Goal: Information Seeking & Learning: Learn about a topic

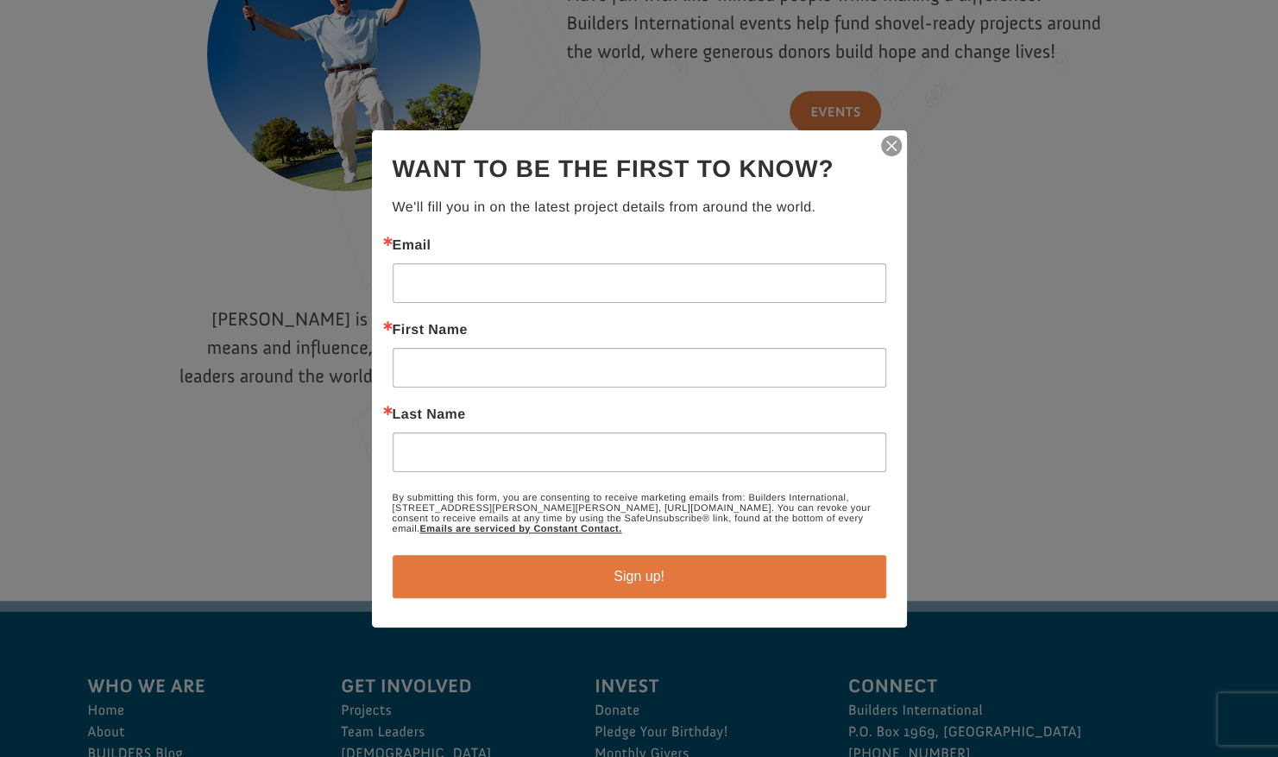
scroll to position [2183, 0]
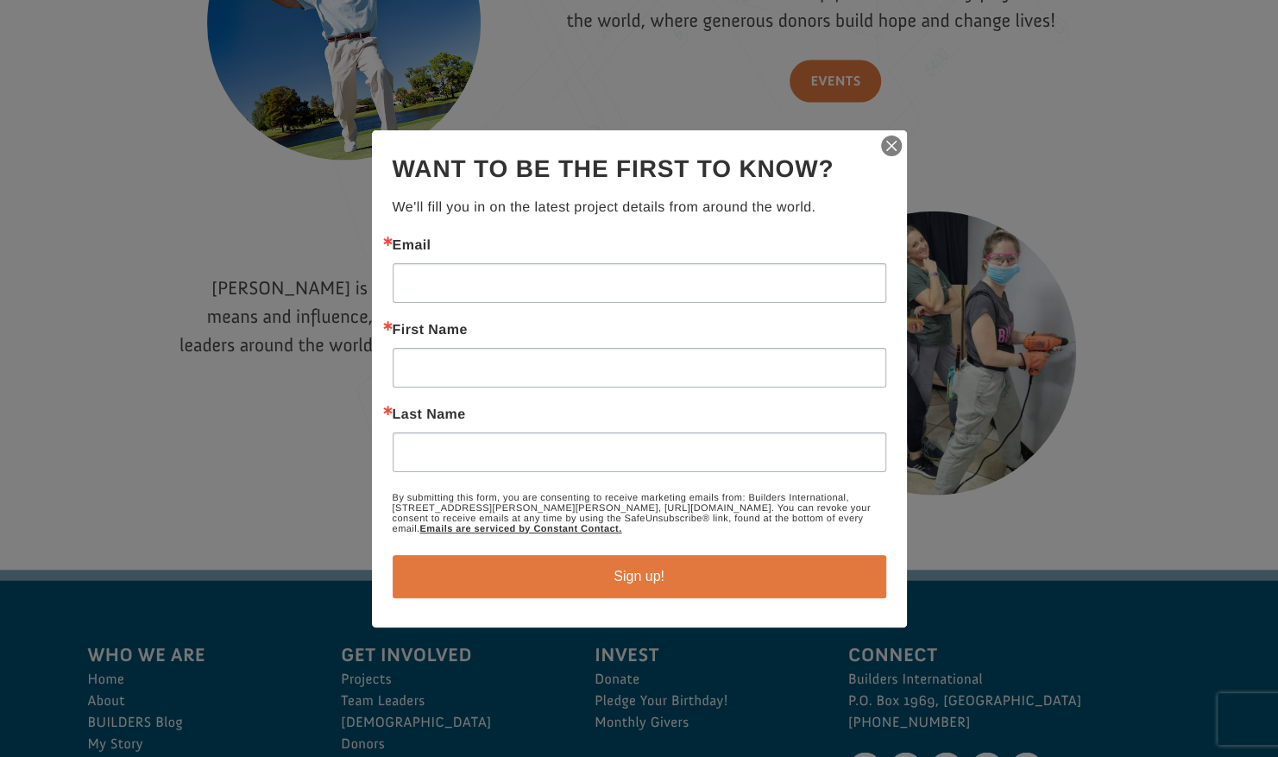
click at [894, 150] on img "button" at bounding box center [891, 146] width 24 height 24
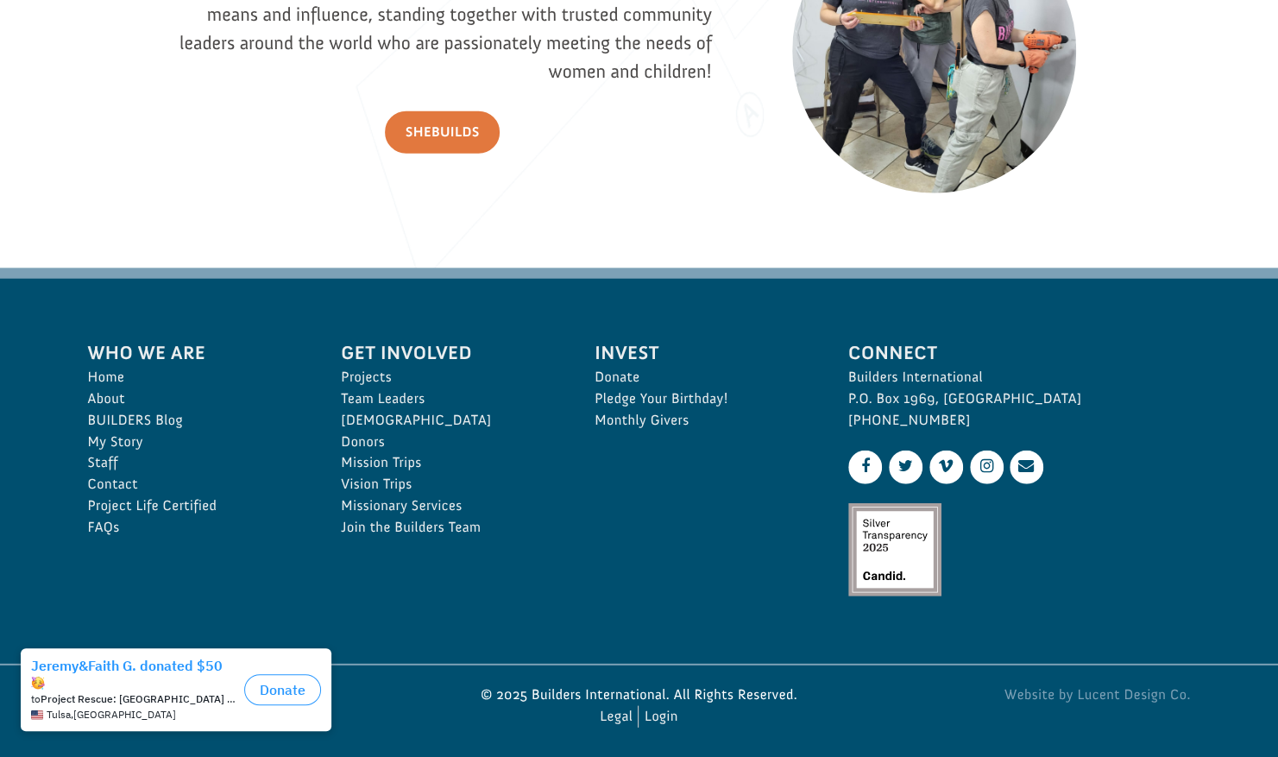
scroll to position [2492, 0]
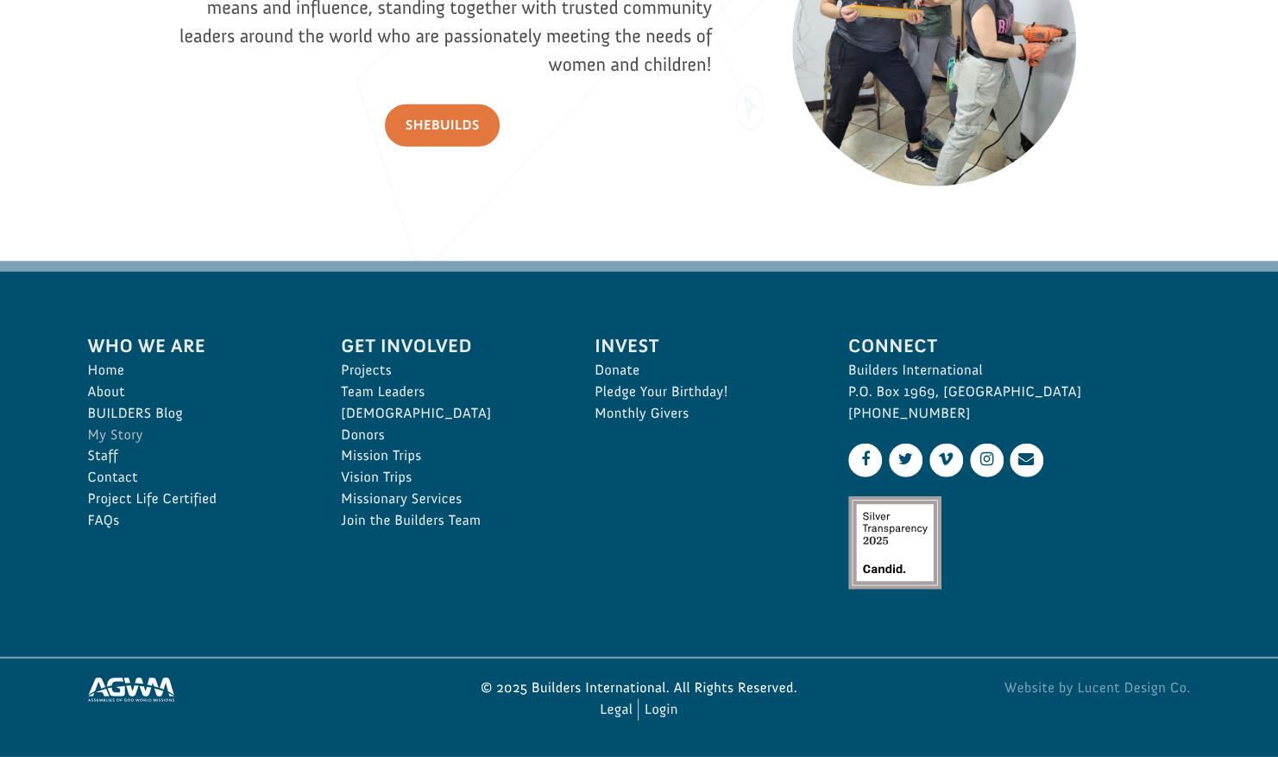
click at [104, 429] on link "My Story" at bounding box center [196, 435] width 216 height 22
click at [116, 393] on link "About" at bounding box center [196, 392] width 216 height 22
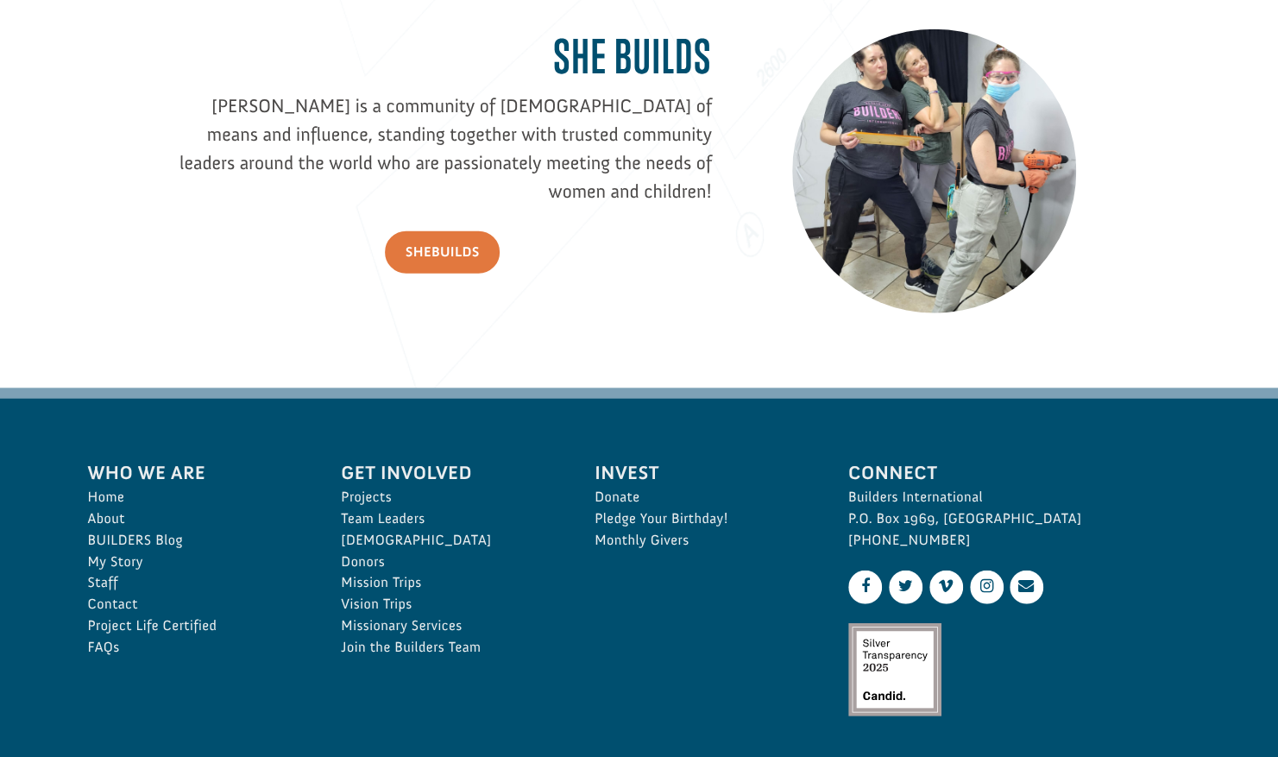
scroll to position [2370, 0]
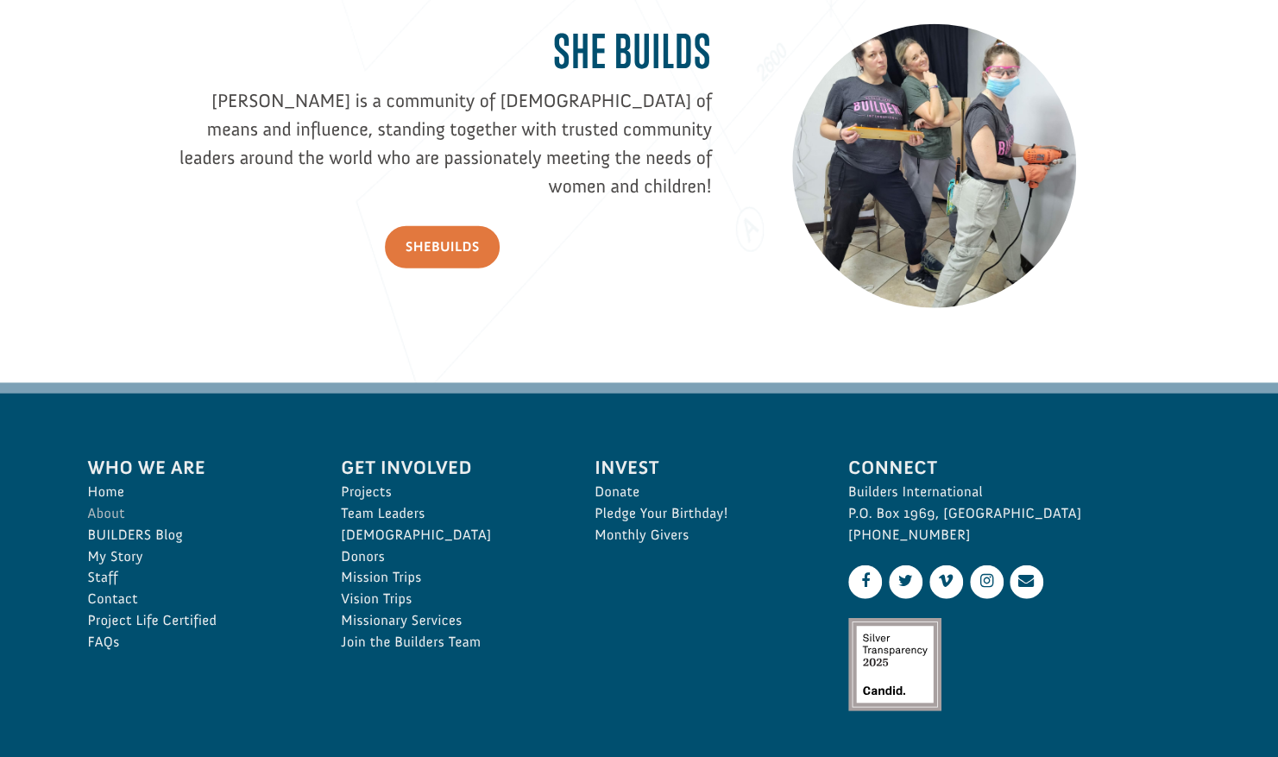
click at [100, 509] on link "About" at bounding box center [196, 514] width 216 height 22
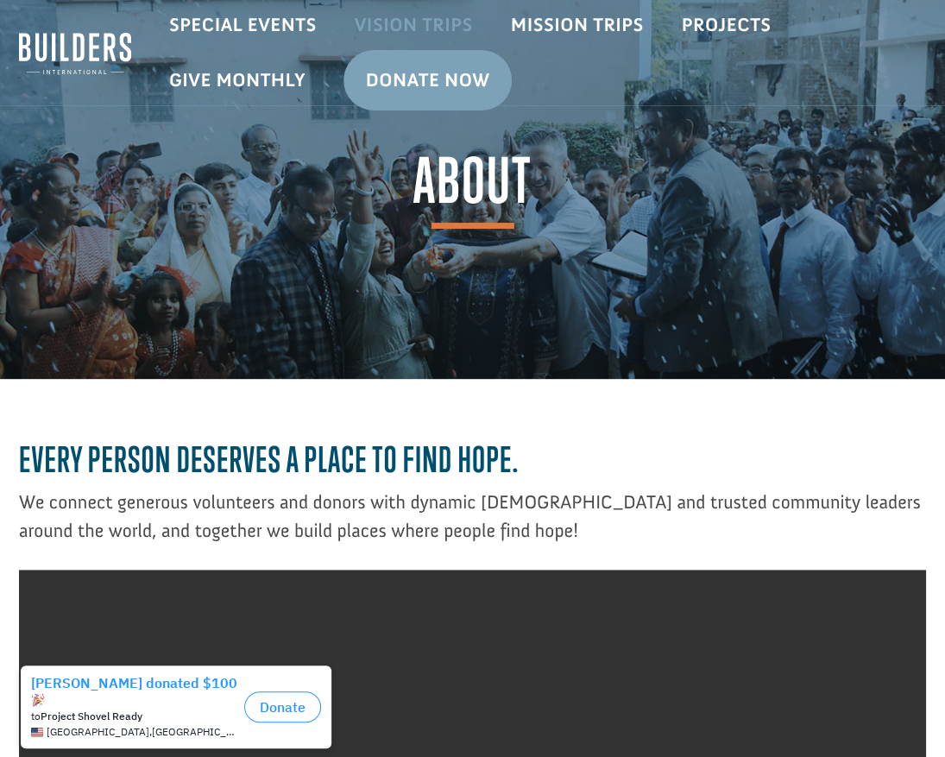
click at [368, 17] on link "Vision Trips" at bounding box center [414, 25] width 156 height 50
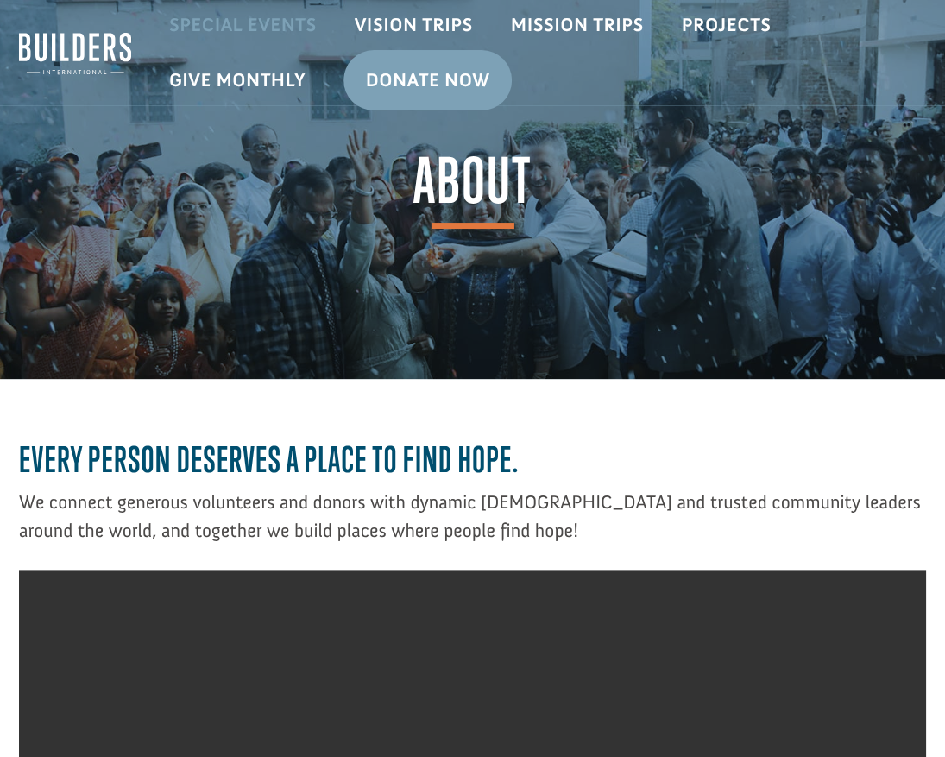
click at [292, 41] on link "Special Events" at bounding box center [242, 25] width 185 height 50
click at [722, 12] on link "Projects" at bounding box center [727, 25] width 128 height 50
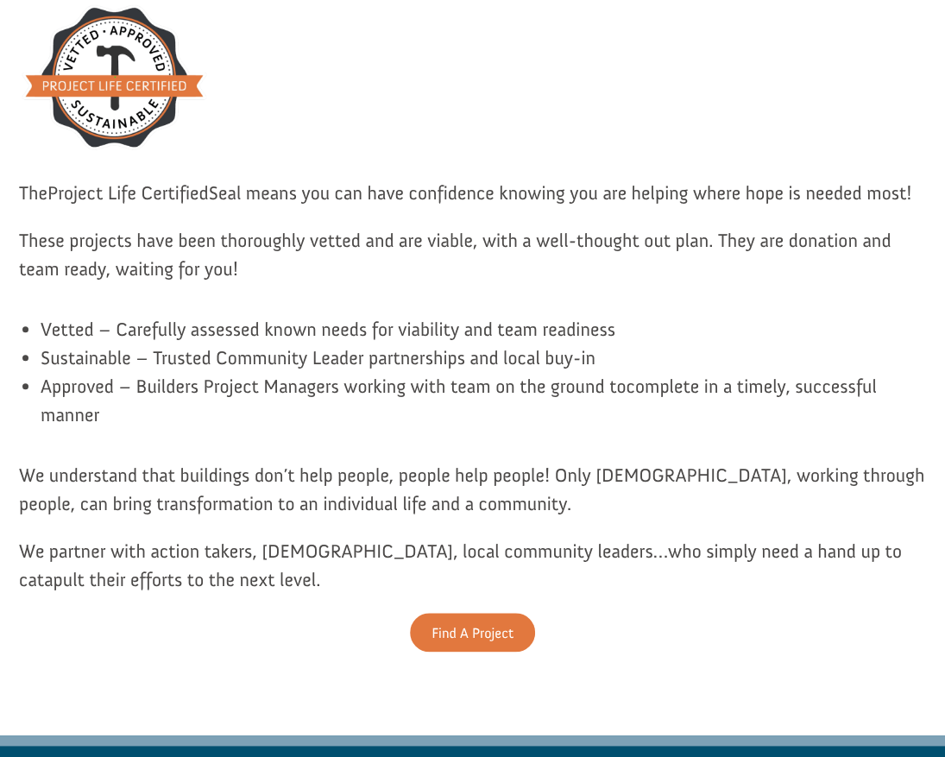
scroll to position [433, 0]
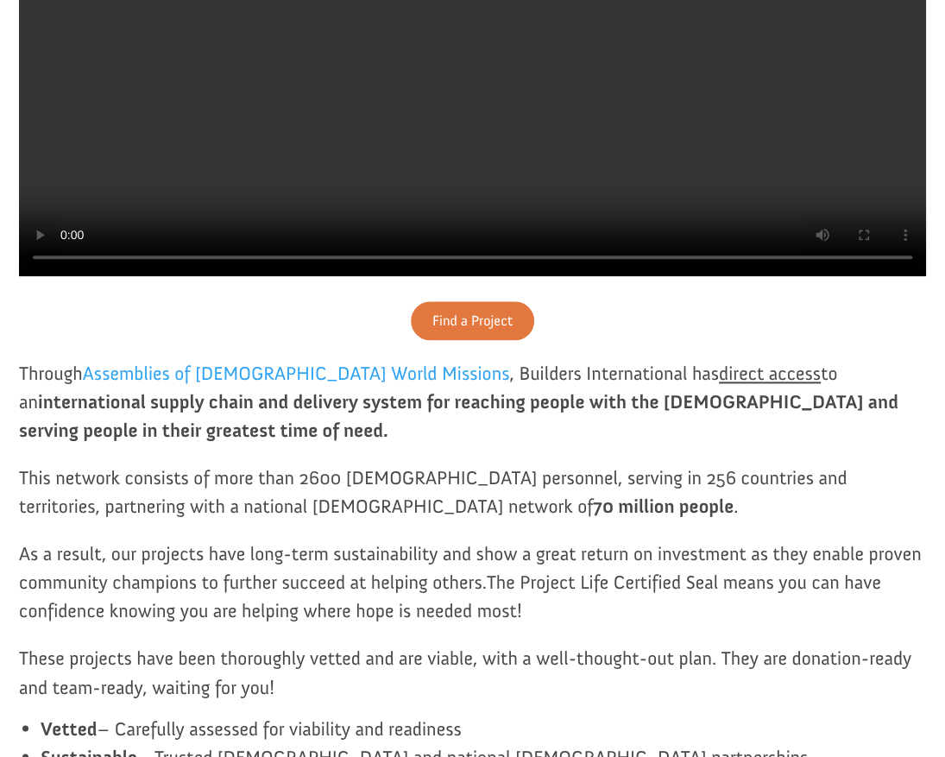
scroll to position [745, 0]
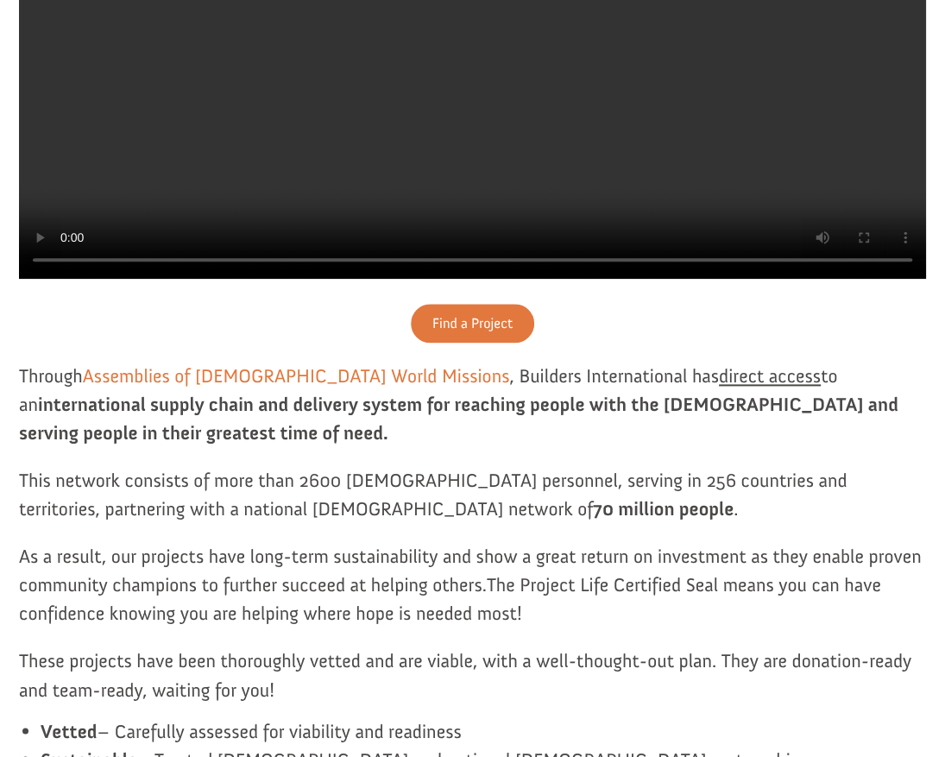
click at [317, 396] on link "Assemblies of God World Missions" at bounding box center [296, 380] width 426 height 32
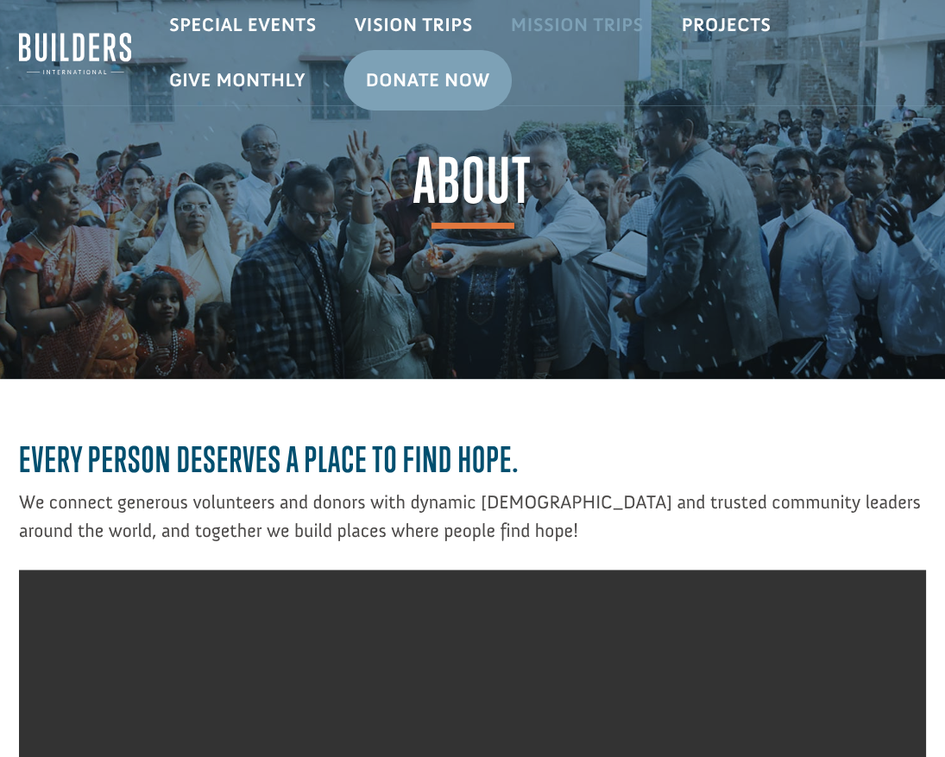
click at [625, 22] on link "Mission Trips" at bounding box center [577, 25] width 171 height 50
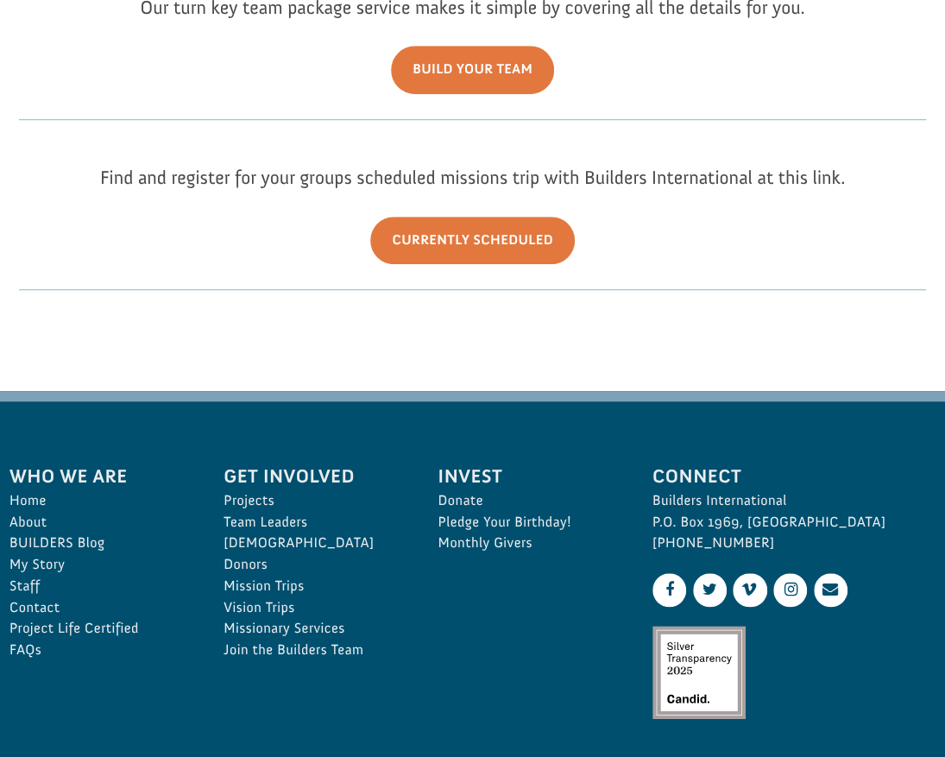
scroll to position [480, 0]
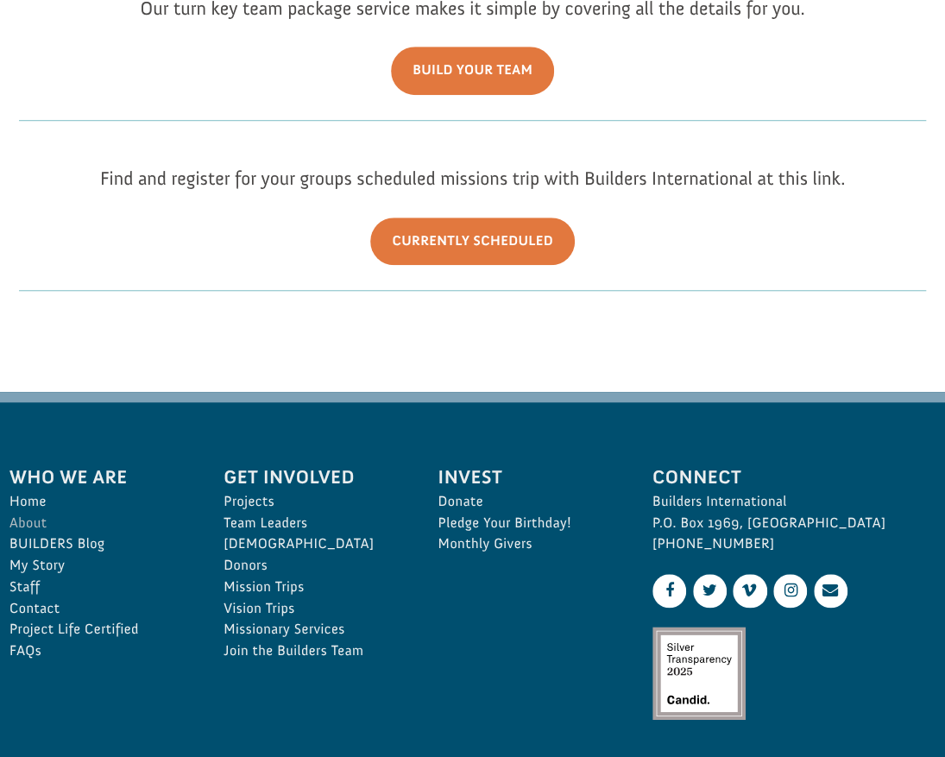
click at [41, 521] on link "About" at bounding box center [97, 523] width 176 height 22
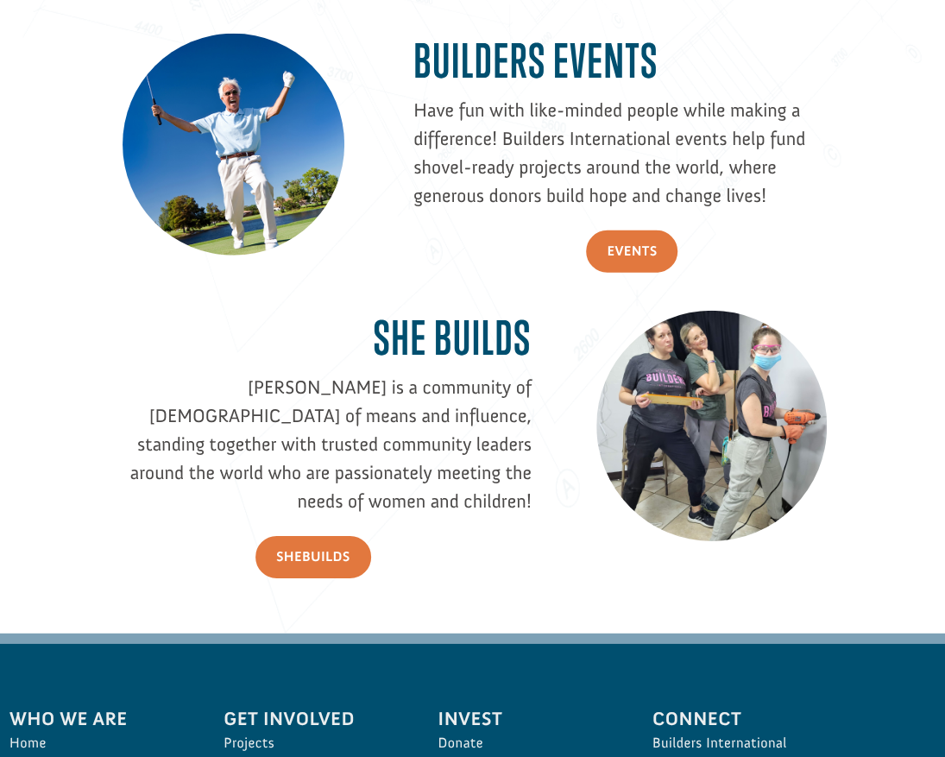
scroll to position [1976, 0]
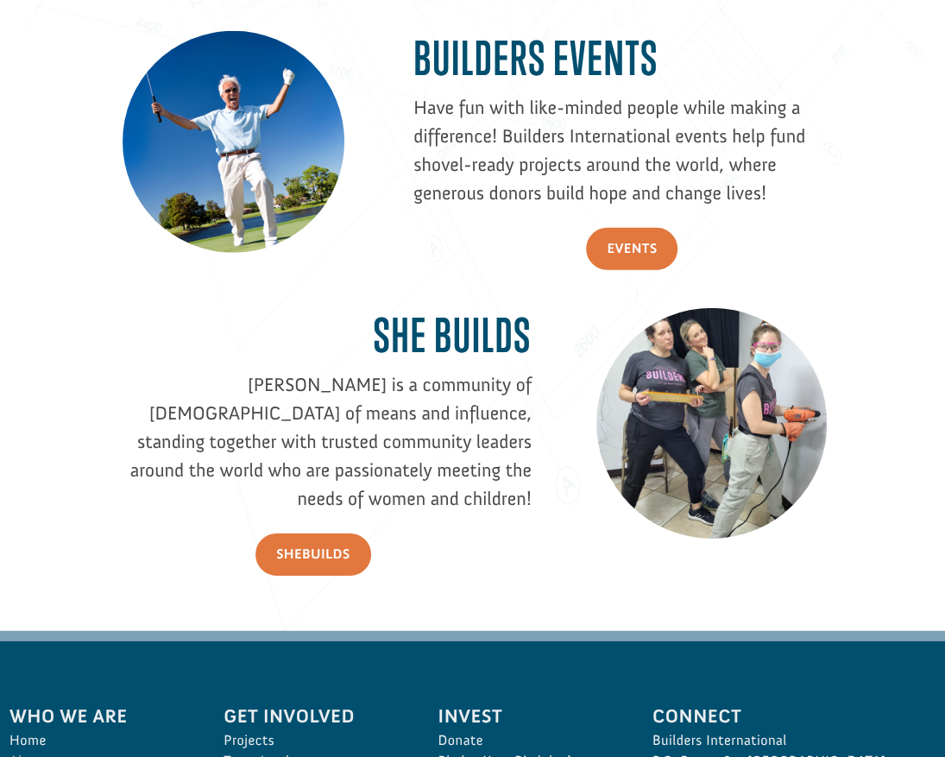
click at [39, 751] on link "About" at bounding box center [97, 762] width 176 height 22
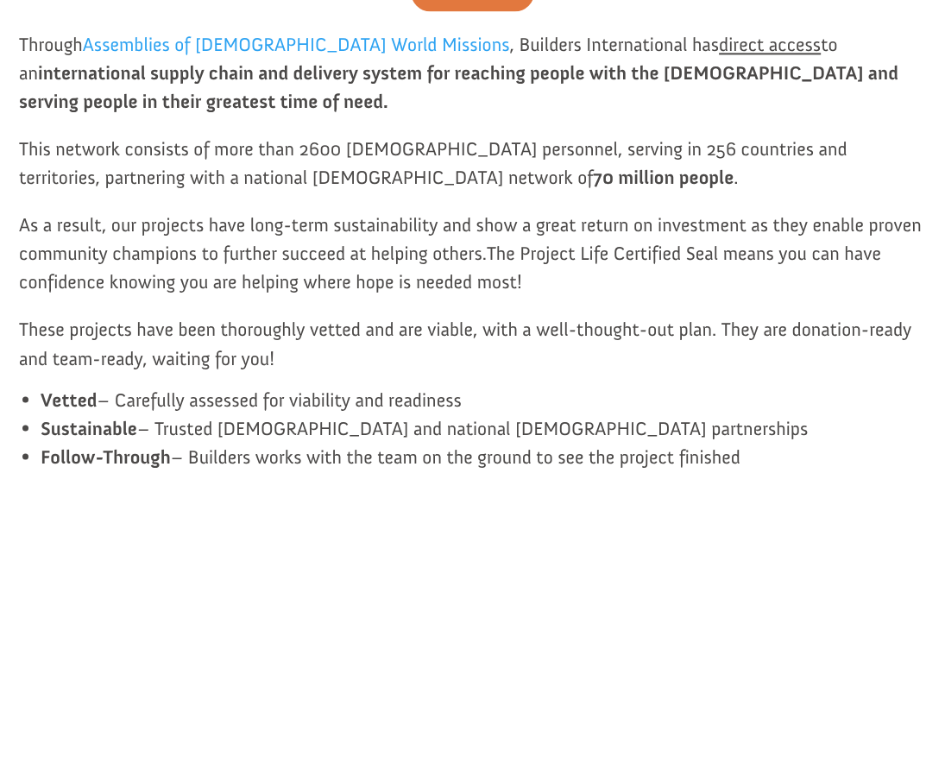
scroll to position [1079, 0]
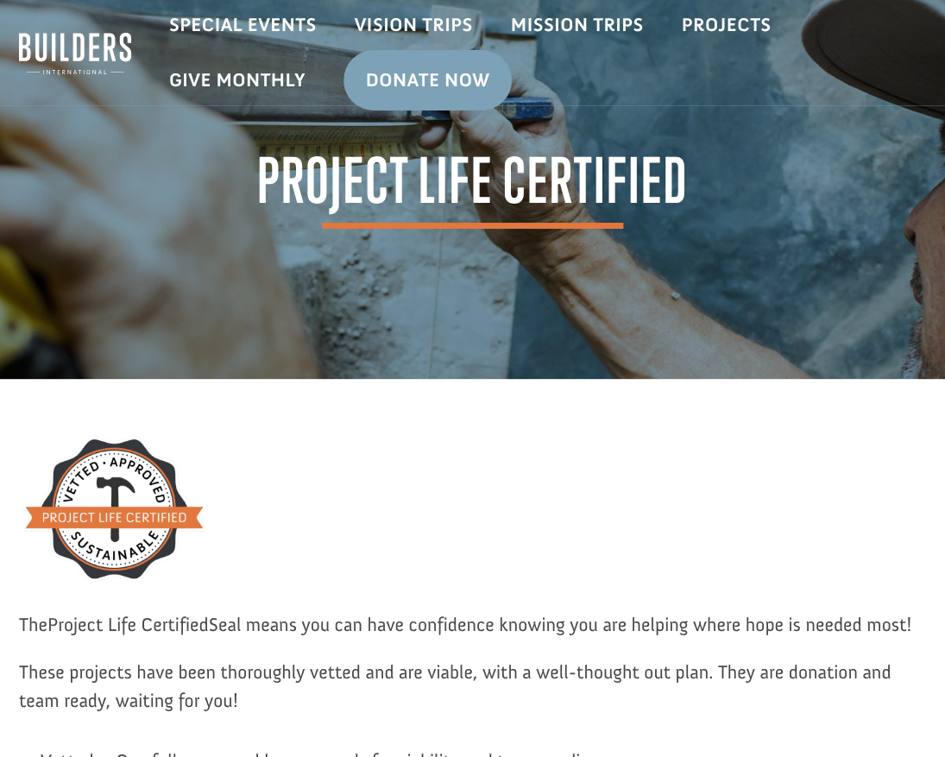
drag, startPoint x: 944, startPoint y: 143, endPoint x: 945, endPoint y: 157, distance: 13.8
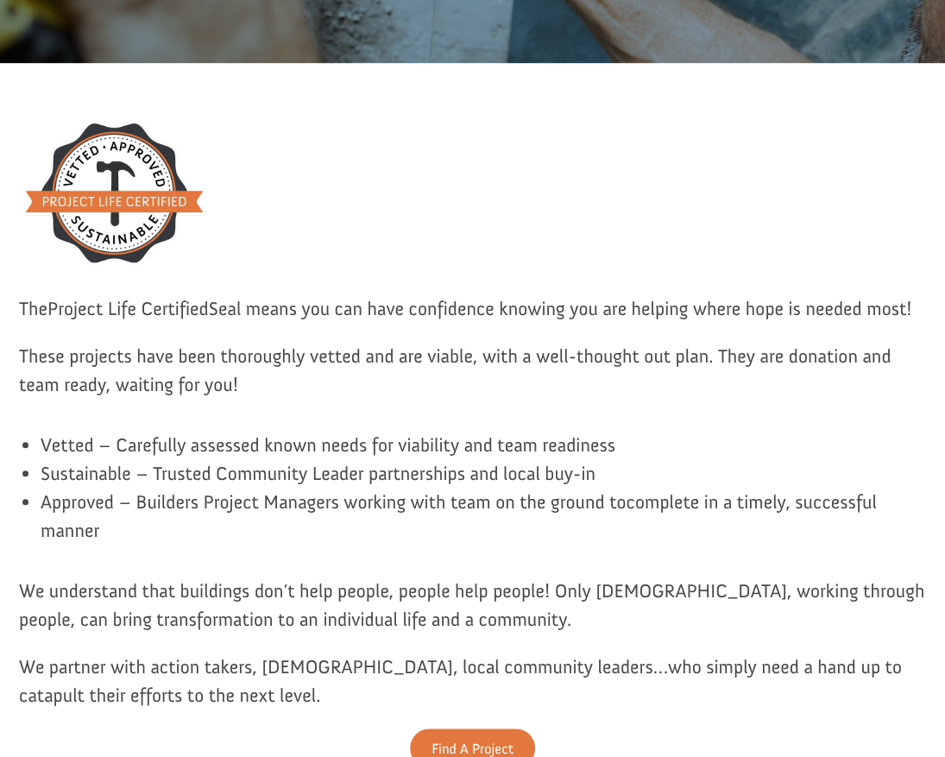
scroll to position [338, 0]
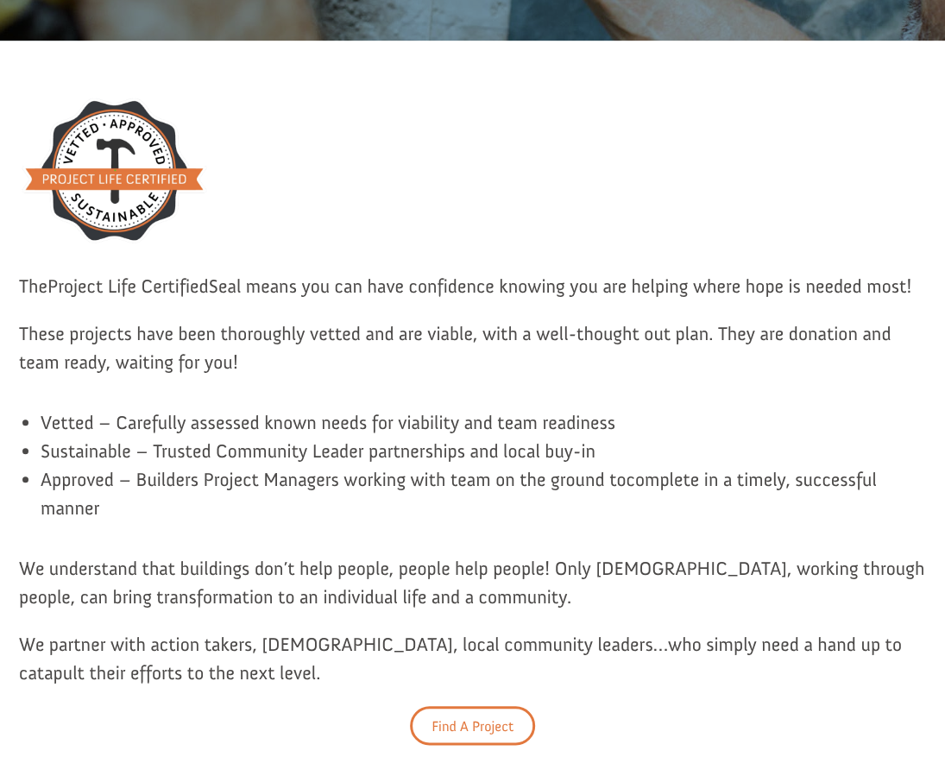
click at [493, 713] on link "Find A Project" at bounding box center [472, 725] width 125 height 39
